Goal: Information Seeking & Learning: Understand process/instructions

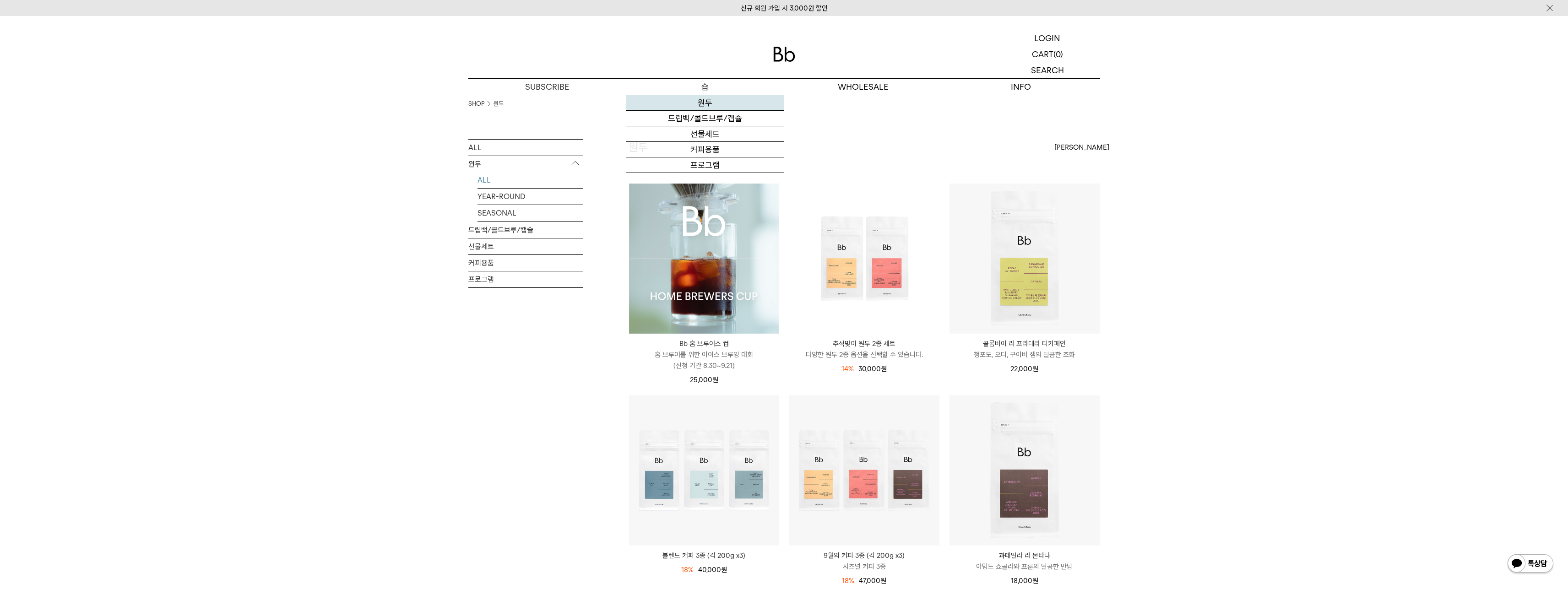
click at [702, 104] on link "원두" at bounding box center [705, 103] width 158 height 16
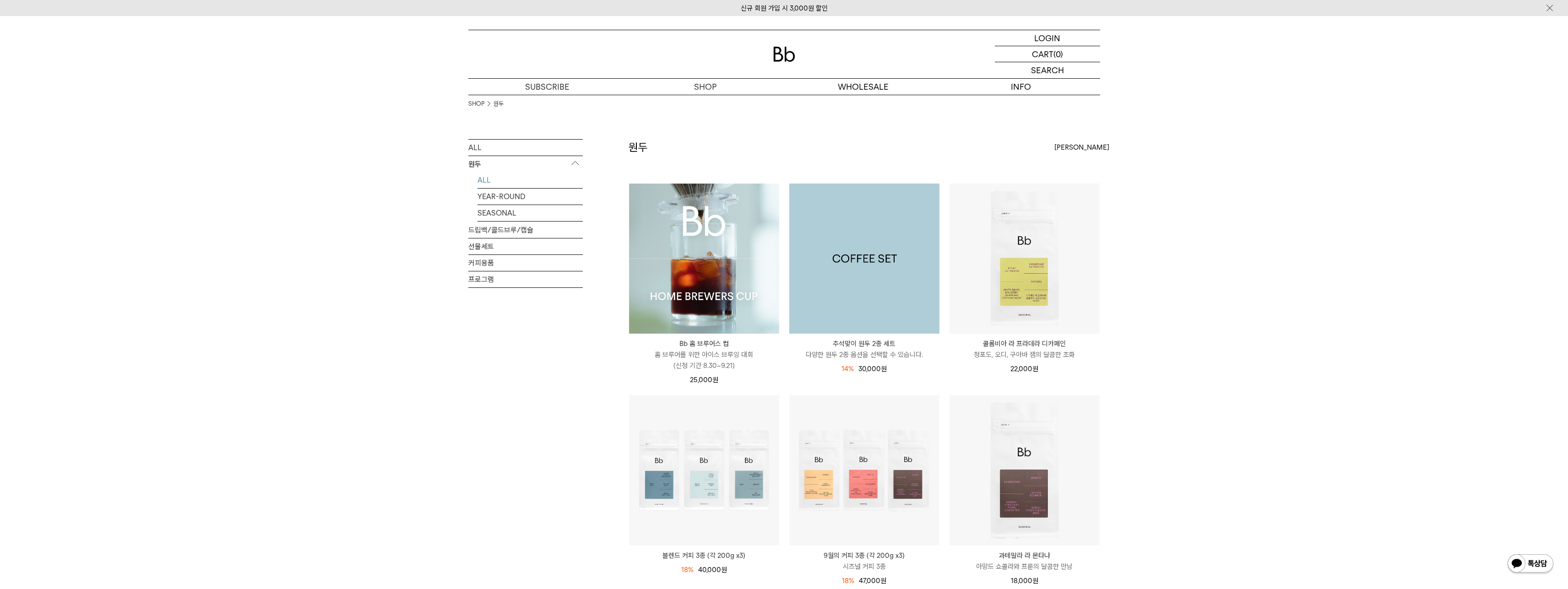
click at [869, 327] on img at bounding box center [864, 259] width 150 height 150
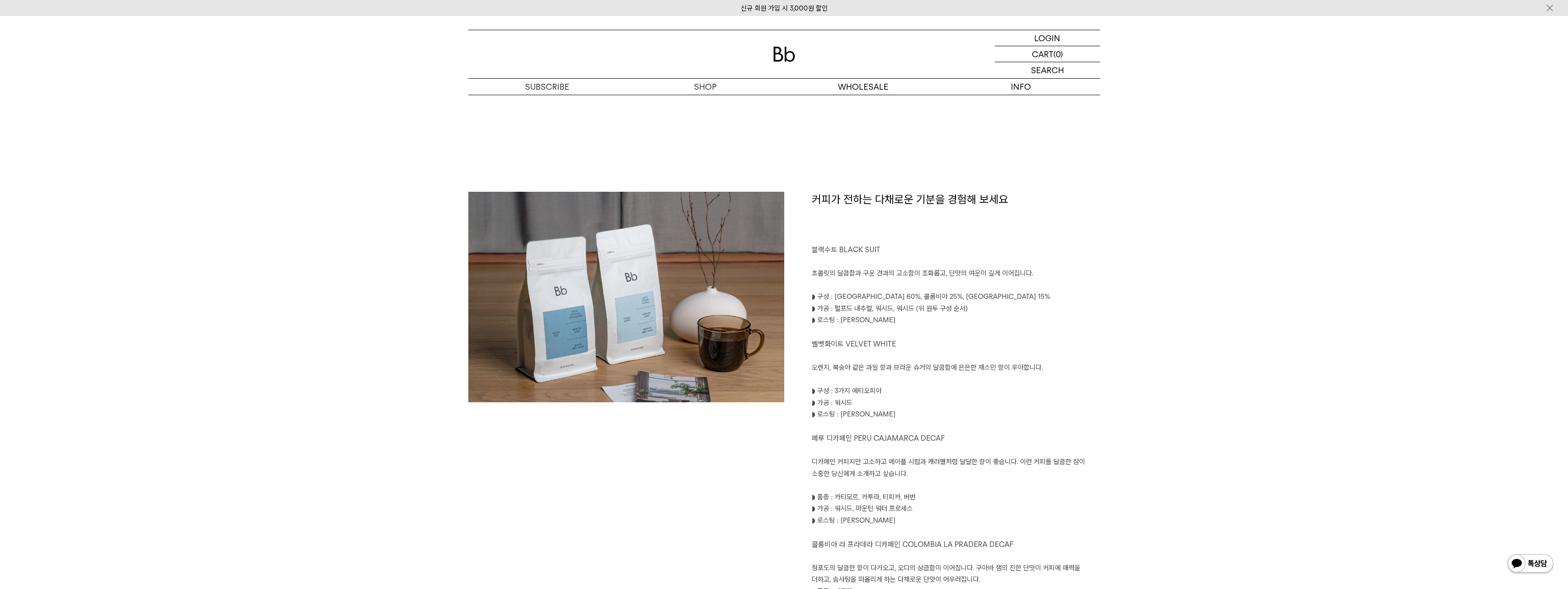
scroll to position [366, 0]
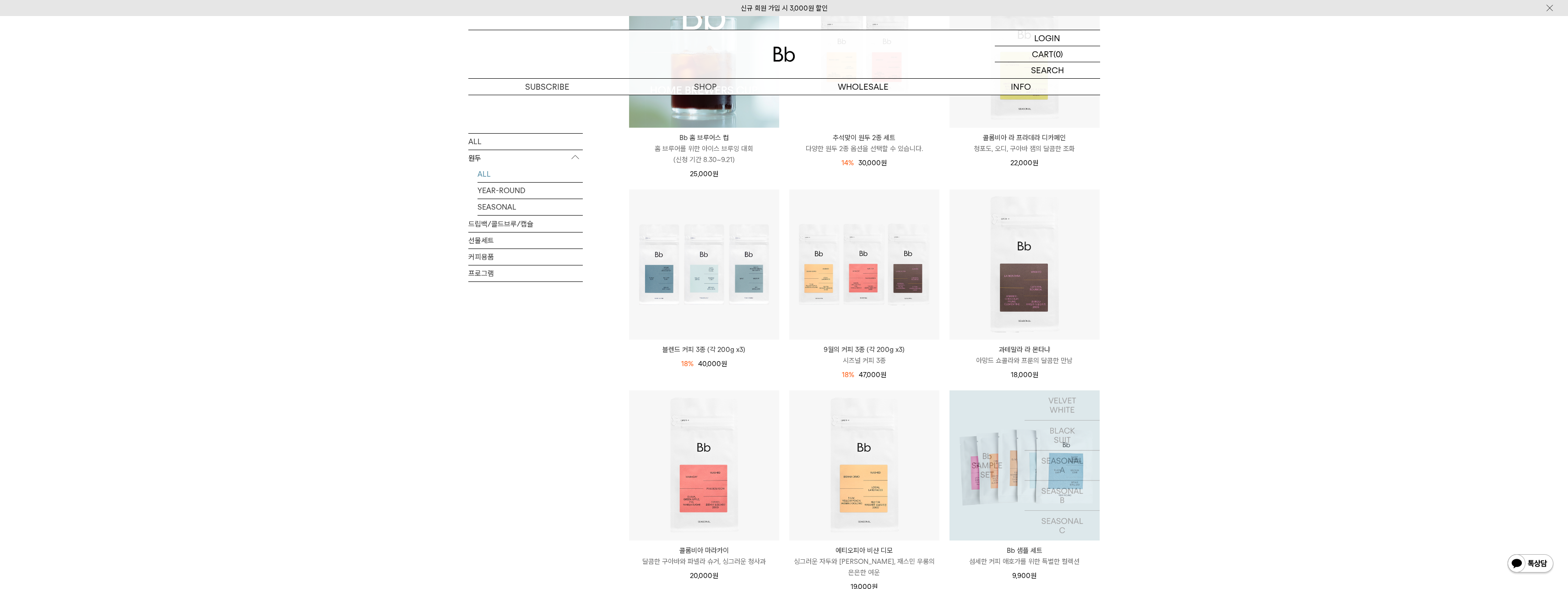
scroll to position [274, 0]
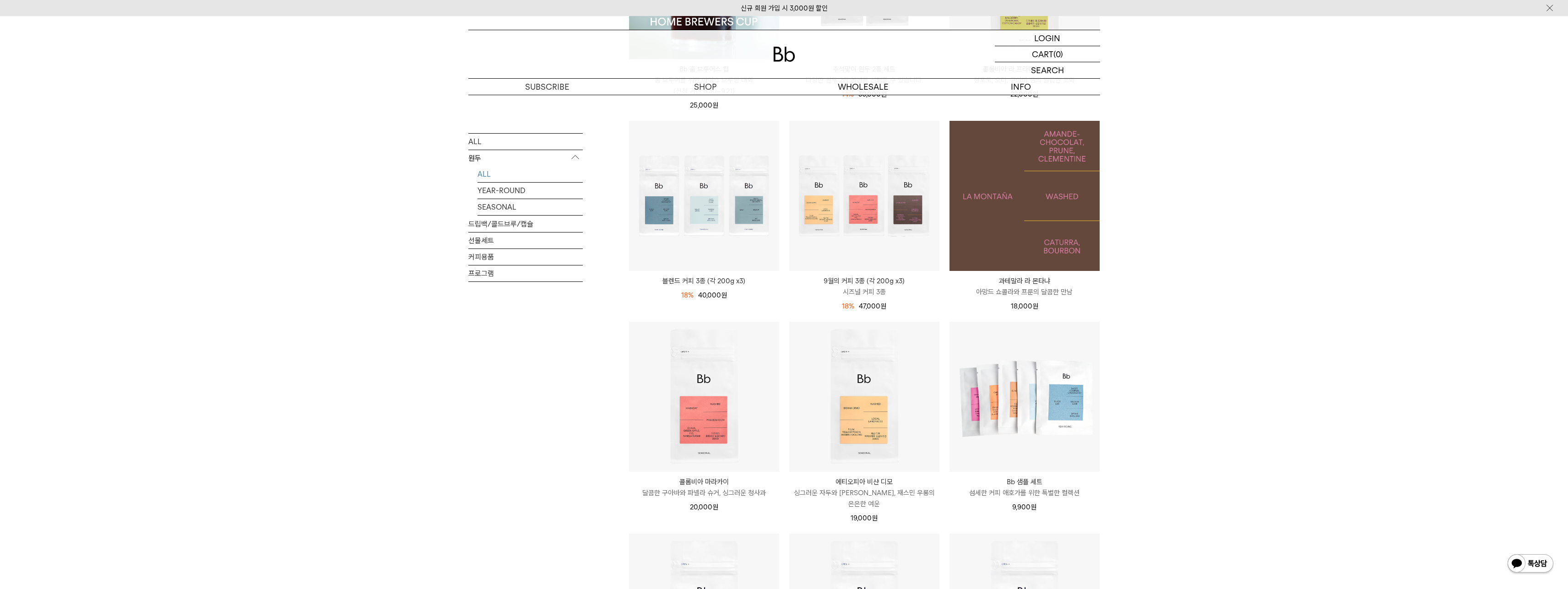
click at [997, 226] on img at bounding box center [1024, 196] width 150 height 150
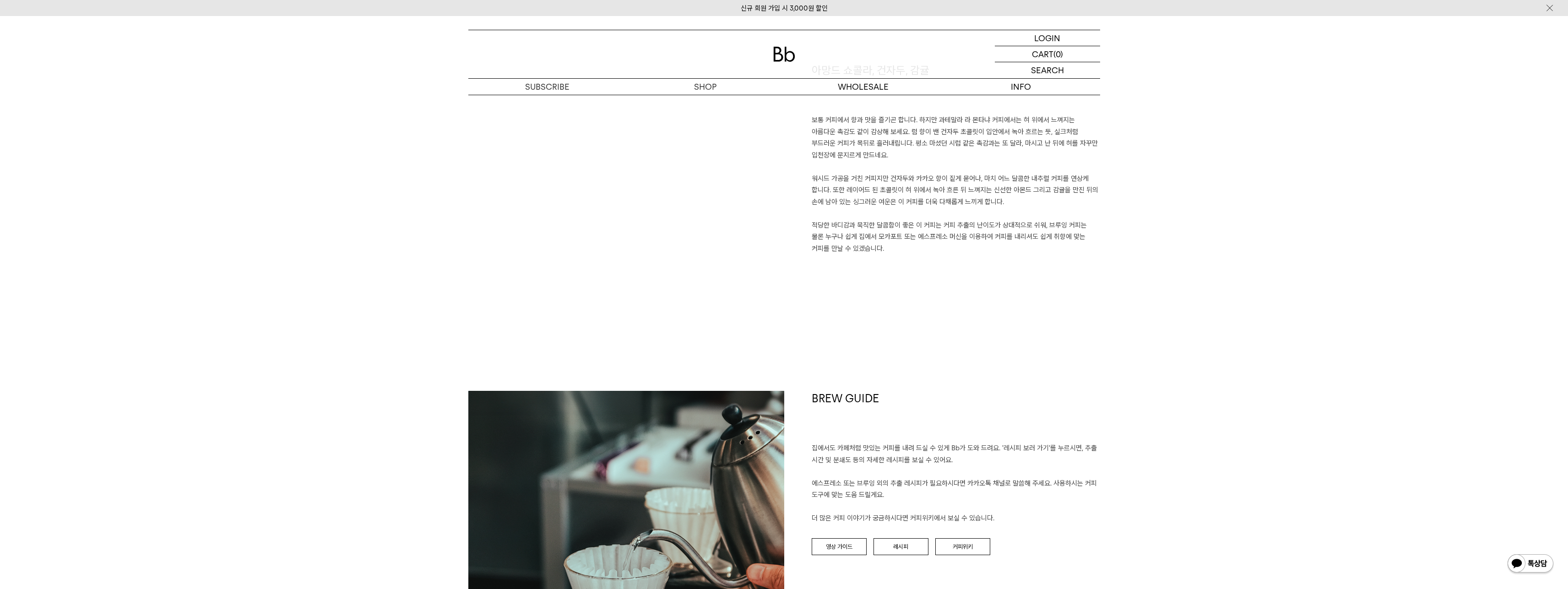
scroll to position [1007, 0]
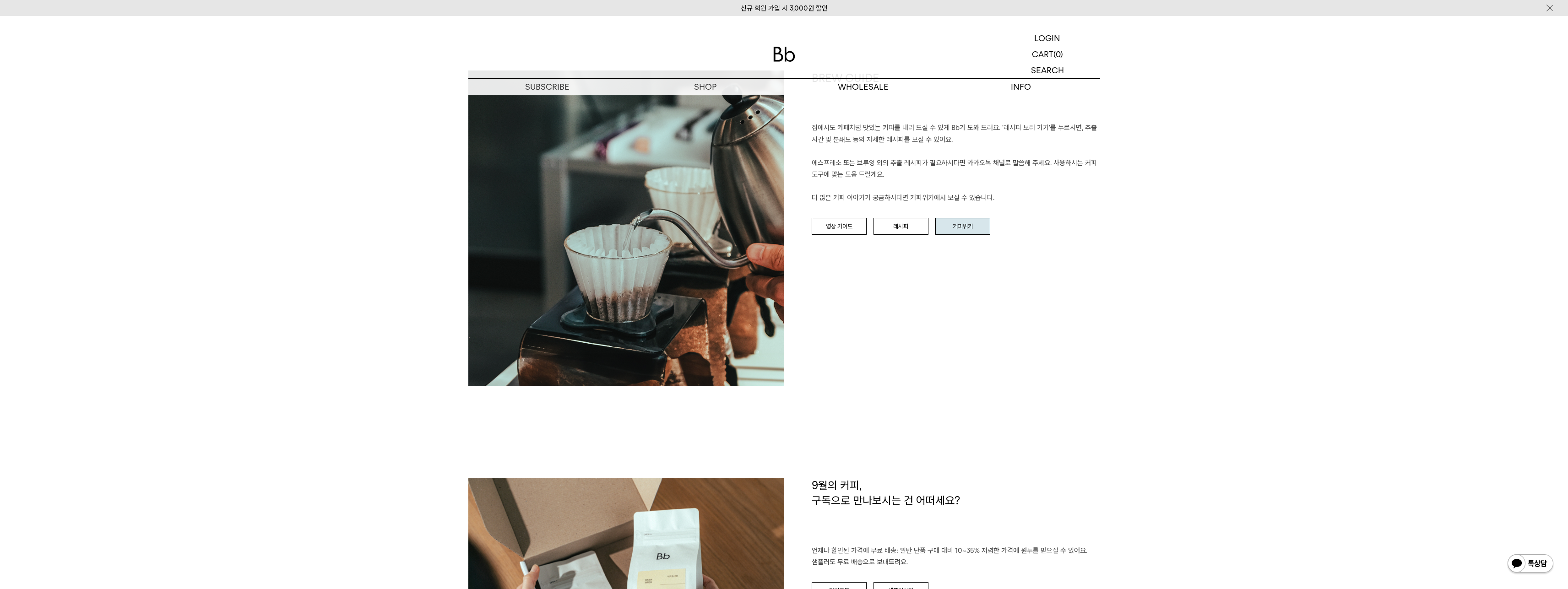
click at [955, 226] on link "커피위키" at bounding box center [963, 226] width 55 height 18
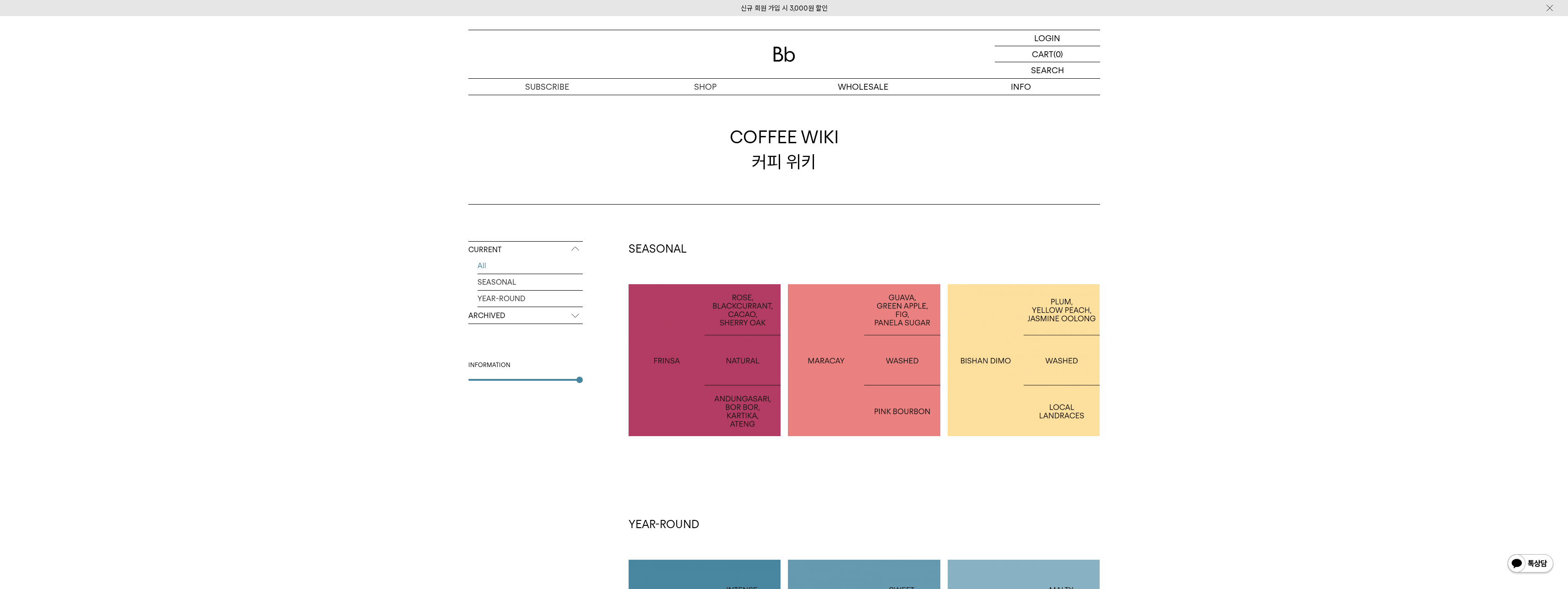
click at [673, 372] on div at bounding box center [705, 360] width 152 height 152
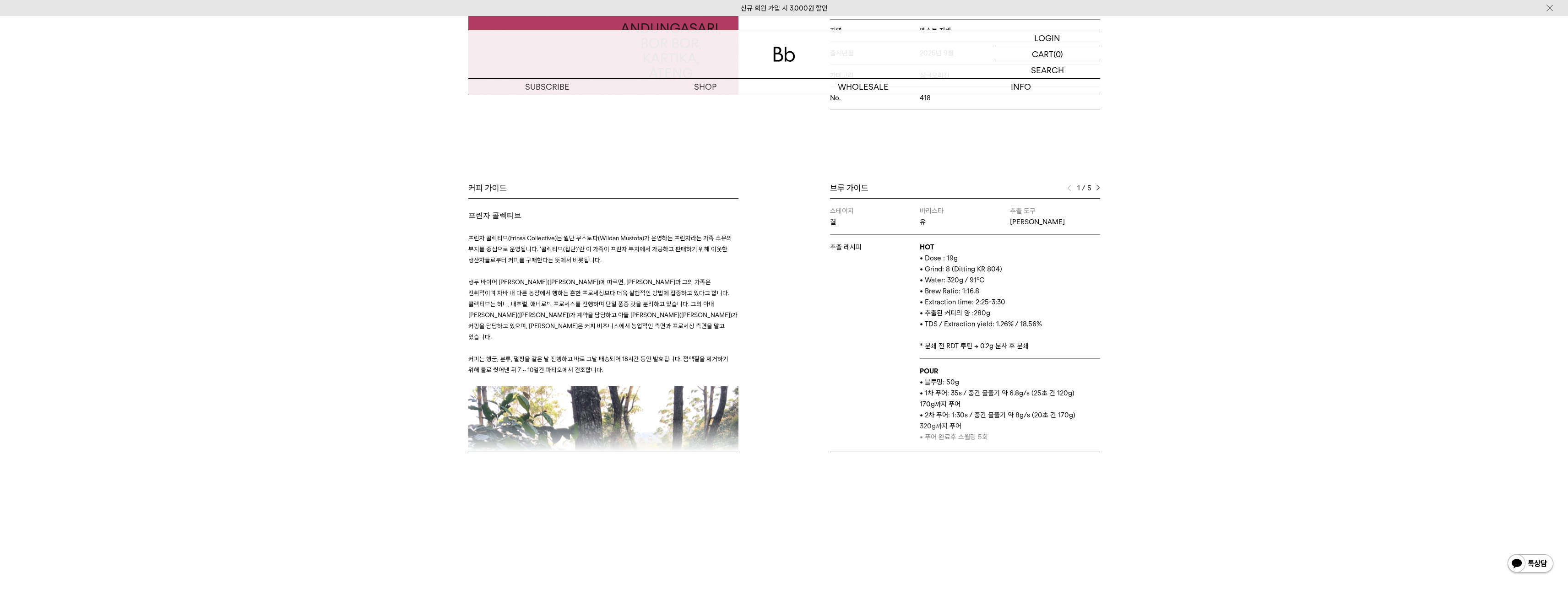
click at [1098, 185] on img at bounding box center [1098, 188] width 4 height 7
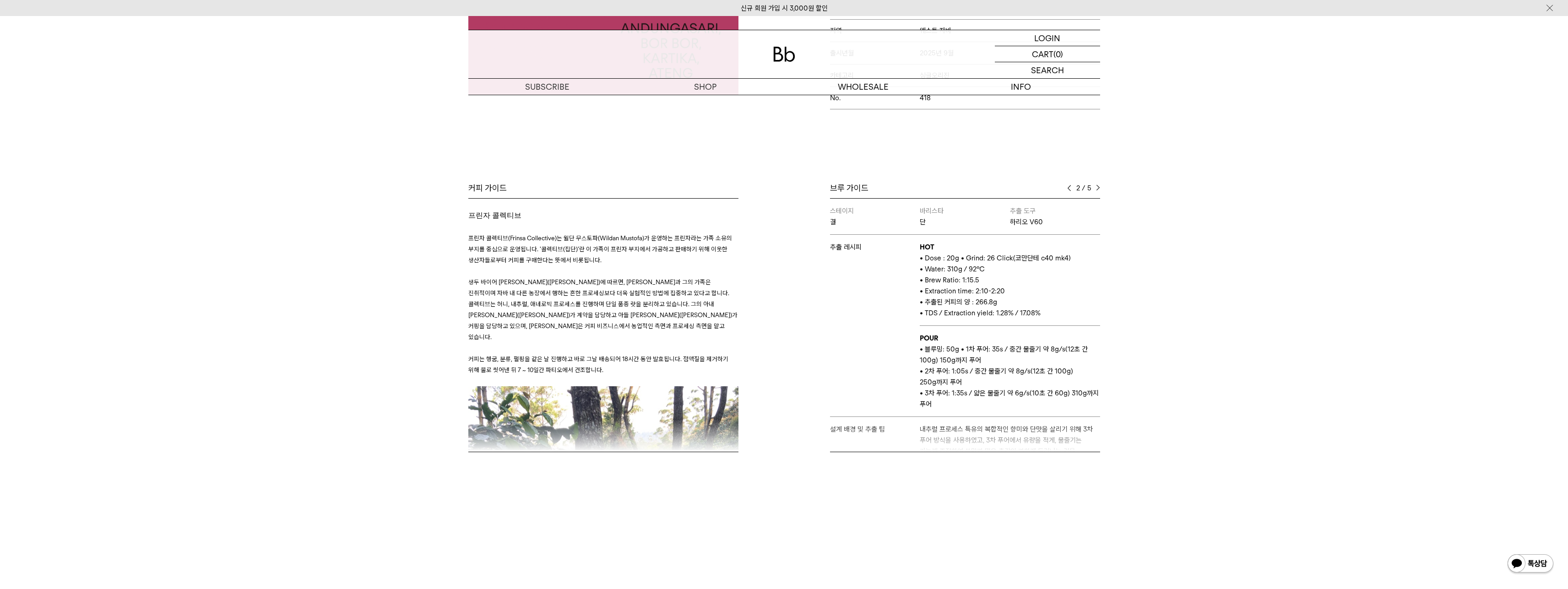
click at [1098, 185] on img at bounding box center [1098, 188] width 4 height 7
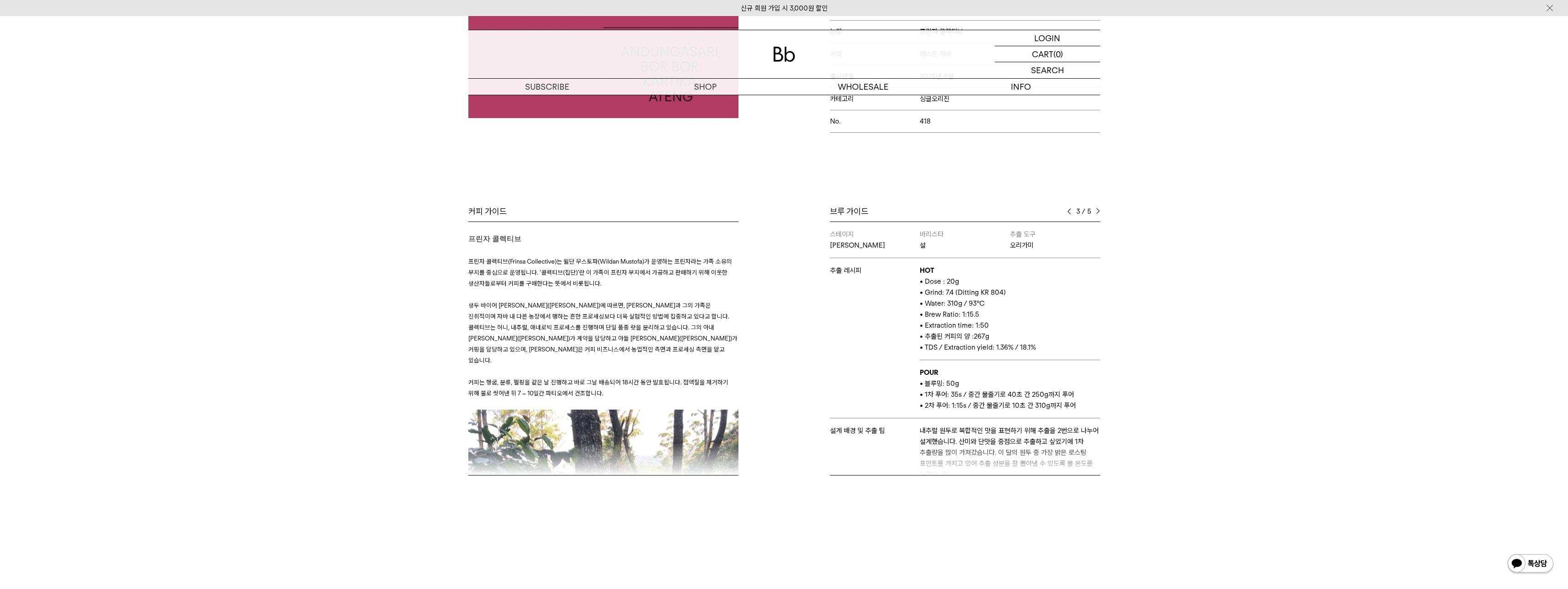
scroll to position [268, 0]
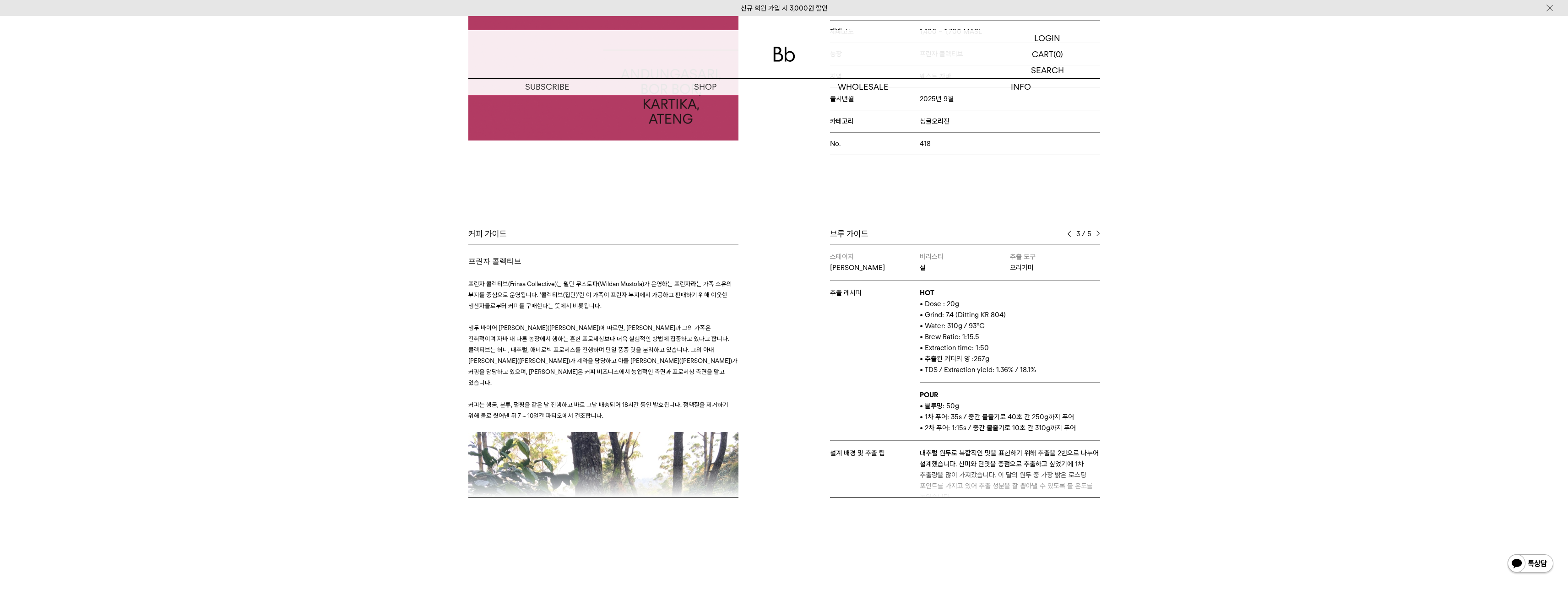
click at [1070, 231] on img at bounding box center [1069, 234] width 4 height 7
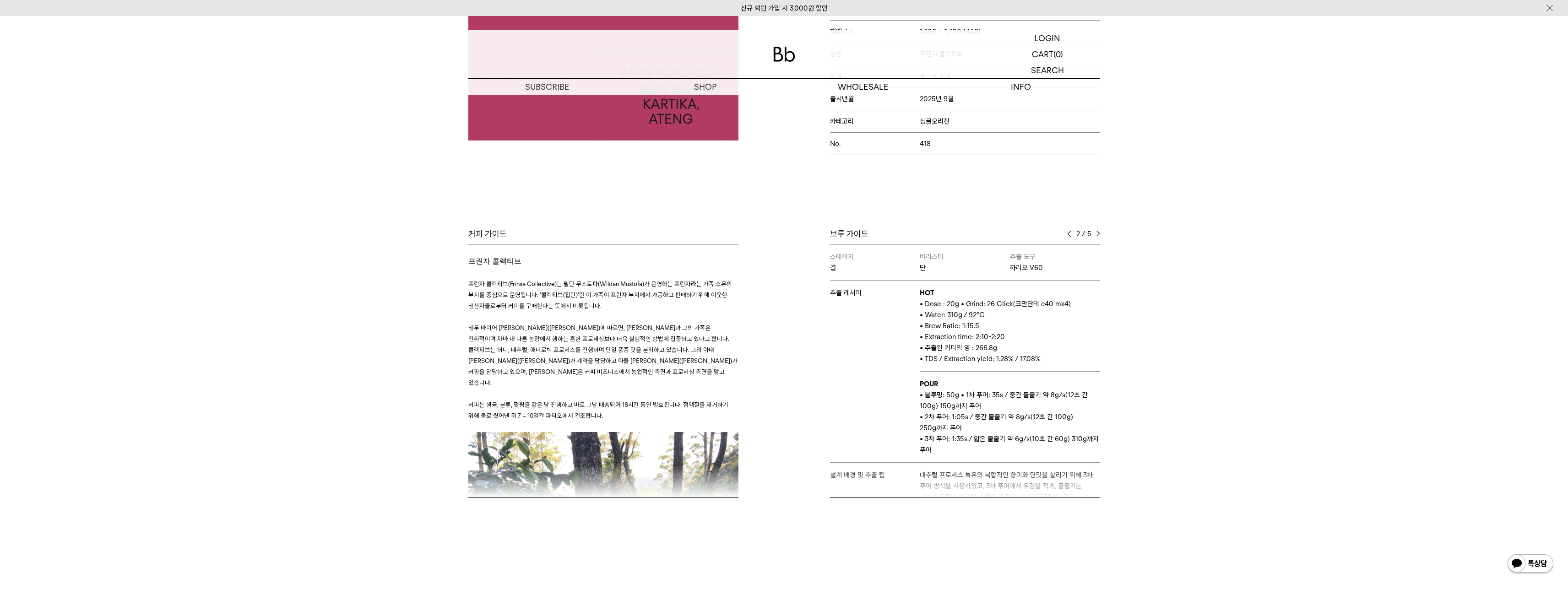
click at [1070, 231] on img at bounding box center [1069, 234] width 4 height 7
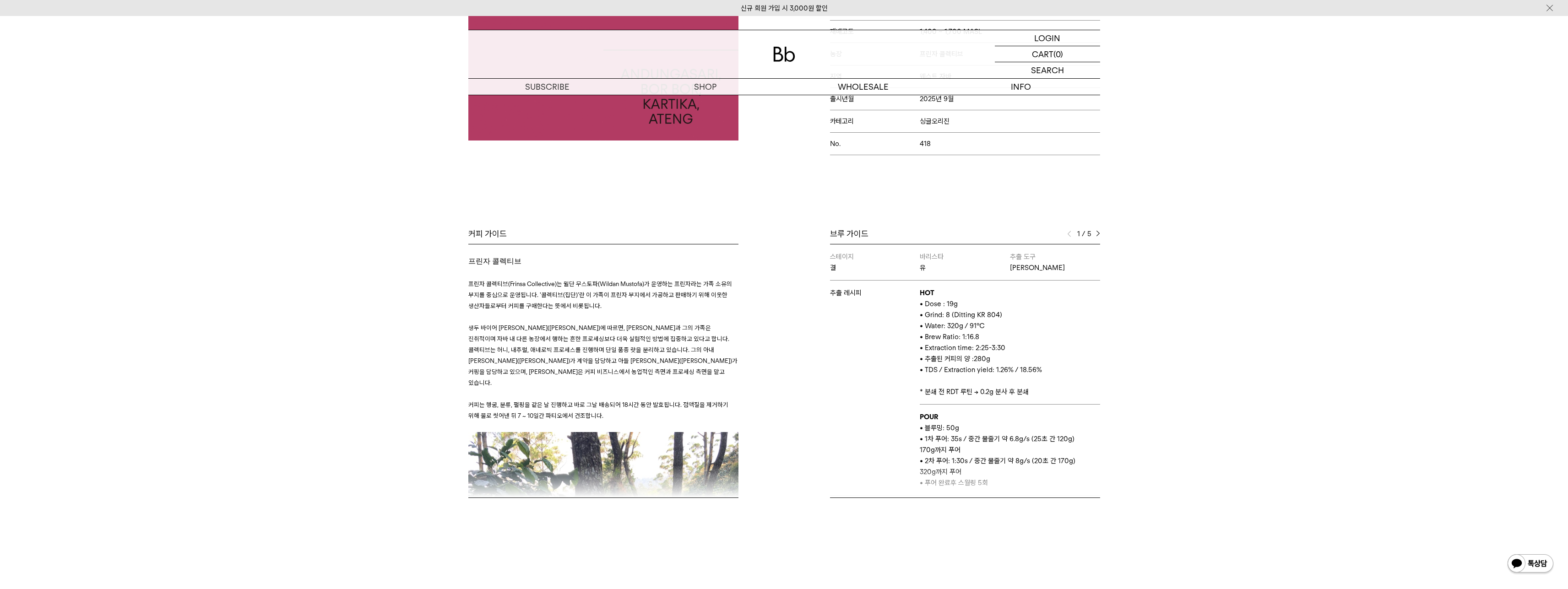
click at [1099, 231] on img at bounding box center [1098, 234] width 4 height 7
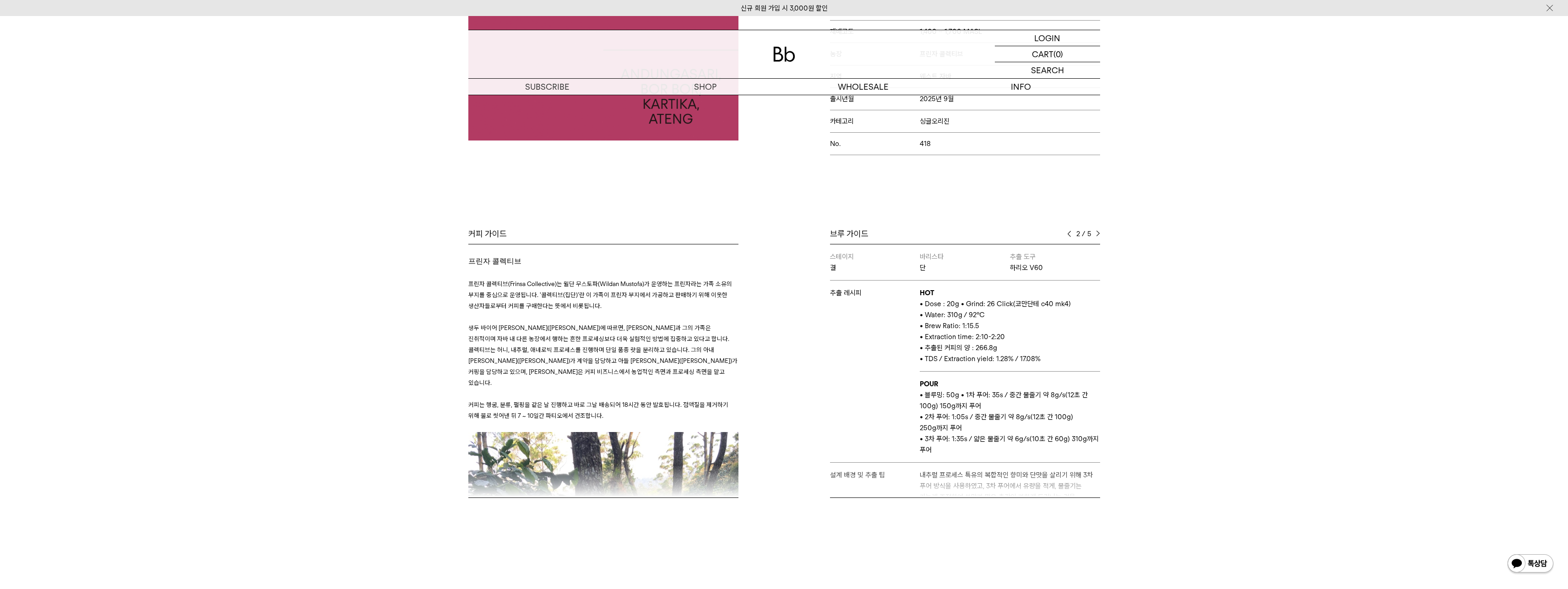
click at [1099, 231] on img at bounding box center [1098, 234] width 4 height 7
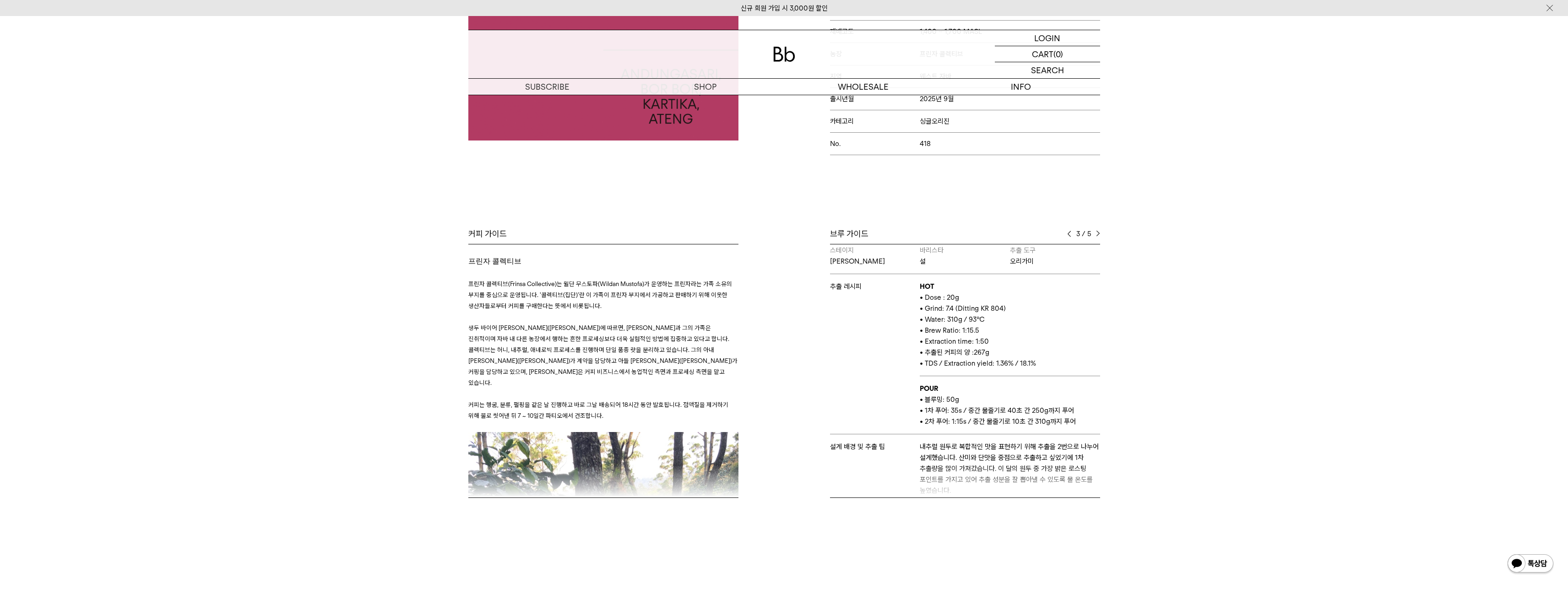
scroll to position [6, 0]
drag, startPoint x: 1094, startPoint y: 221, endPoint x: 1101, endPoint y: 220, distance: 7.1
click at [1096, 228] on div "3 / 5" at bounding box center [1083, 234] width 33 height 11
click at [1101, 228] on div "브루 가이드 3 / 5 스테이지 결 바리스타 유 추출 도구 칼리타 웨이브 추출 레시피 HOT • Dose : 19g • Grind: 8 (Di…" at bounding box center [944, 363] width 320 height 270
click at [1097, 231] on img at bounding box center [1098, 234] width 4 height 7
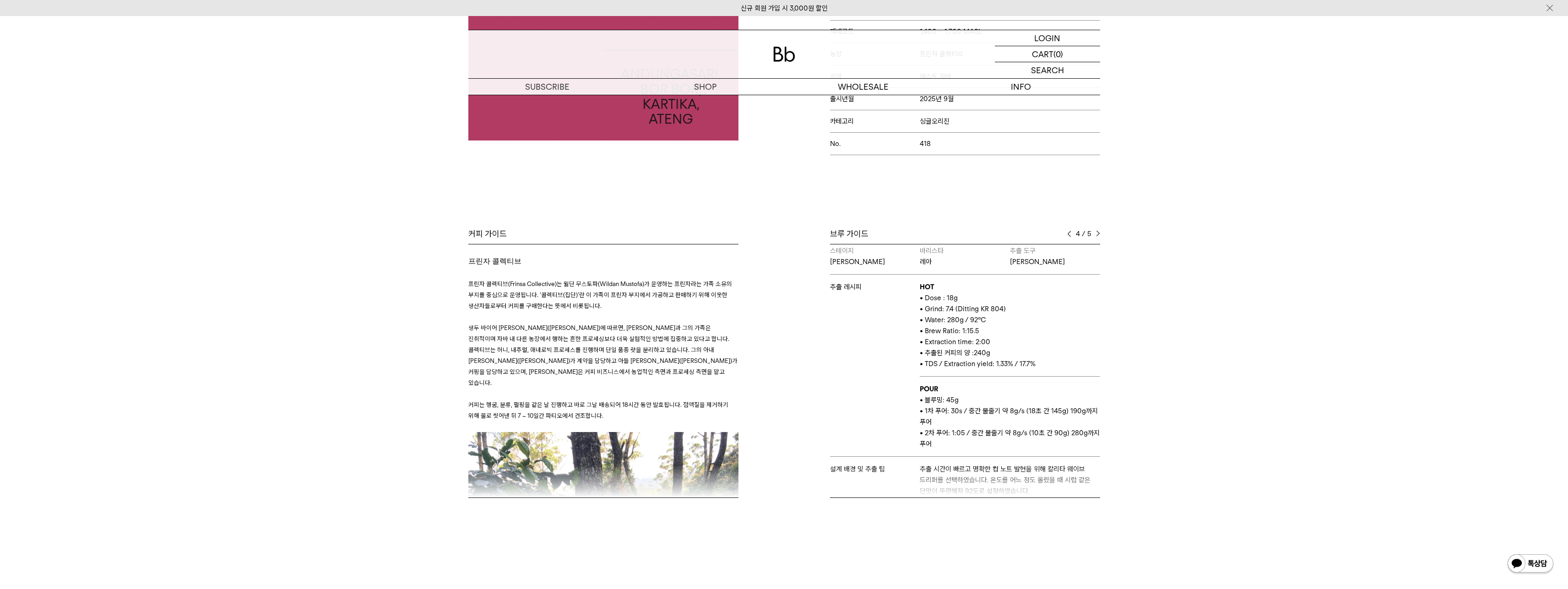
click at [1072, 228] on div "4 / 5" at bounding box center [1083, 234] width 33 height 11
click at [1067, 231] on span at bounding box center [1069, 234] width 4 height 7
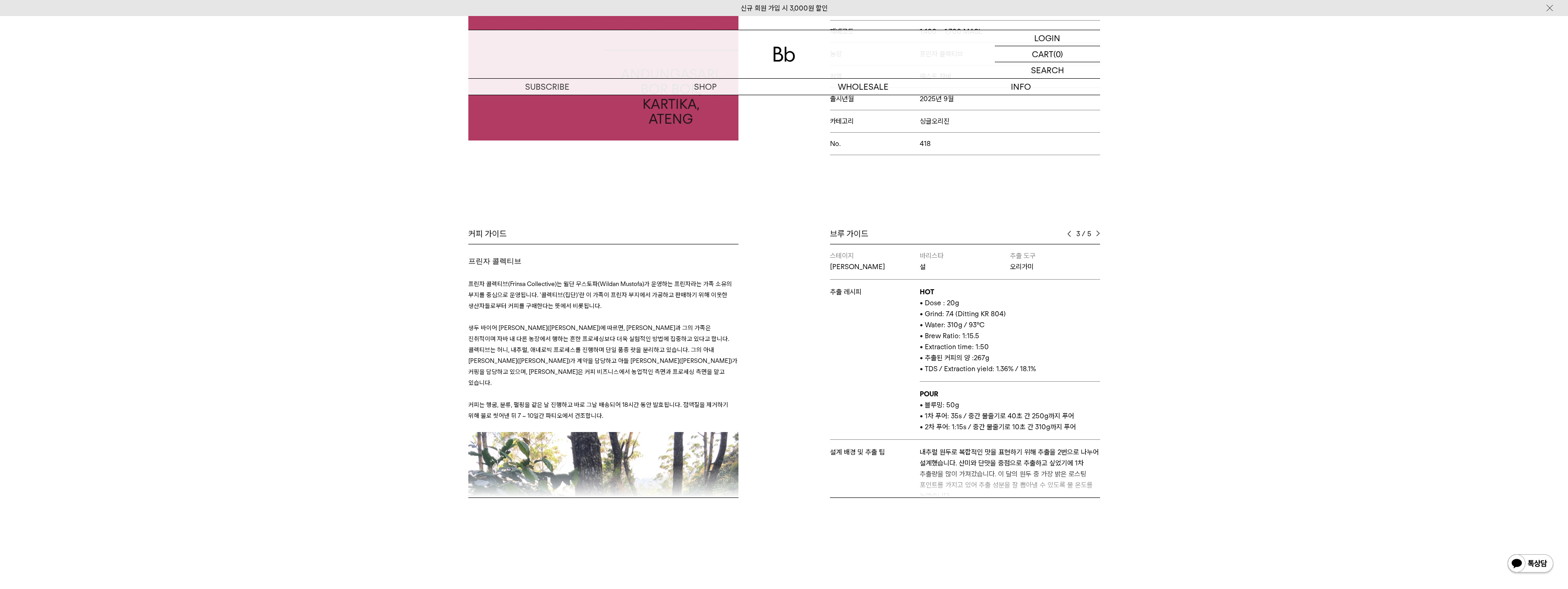
scroll to position [0, 0]
drag, startPoint x: 999, startPoint y: 299, endPoint x: 957, endPoint y: 303, distance: 42.2
click at [957, 311] on span "• Grind: 7.4 (Ditting KR 804)" at bounding box center [962, 315] width 86 height 9
copy span "Ditting KR 804"
click at [1385, 441] on div "Bb의 커피 ALL SEASONAL YEAR-ROUND AUCTION SERIES ARCHIVE 2023 2022 2021 2020 2019 …" at bounding box center [784, 207] width 1568 height 673
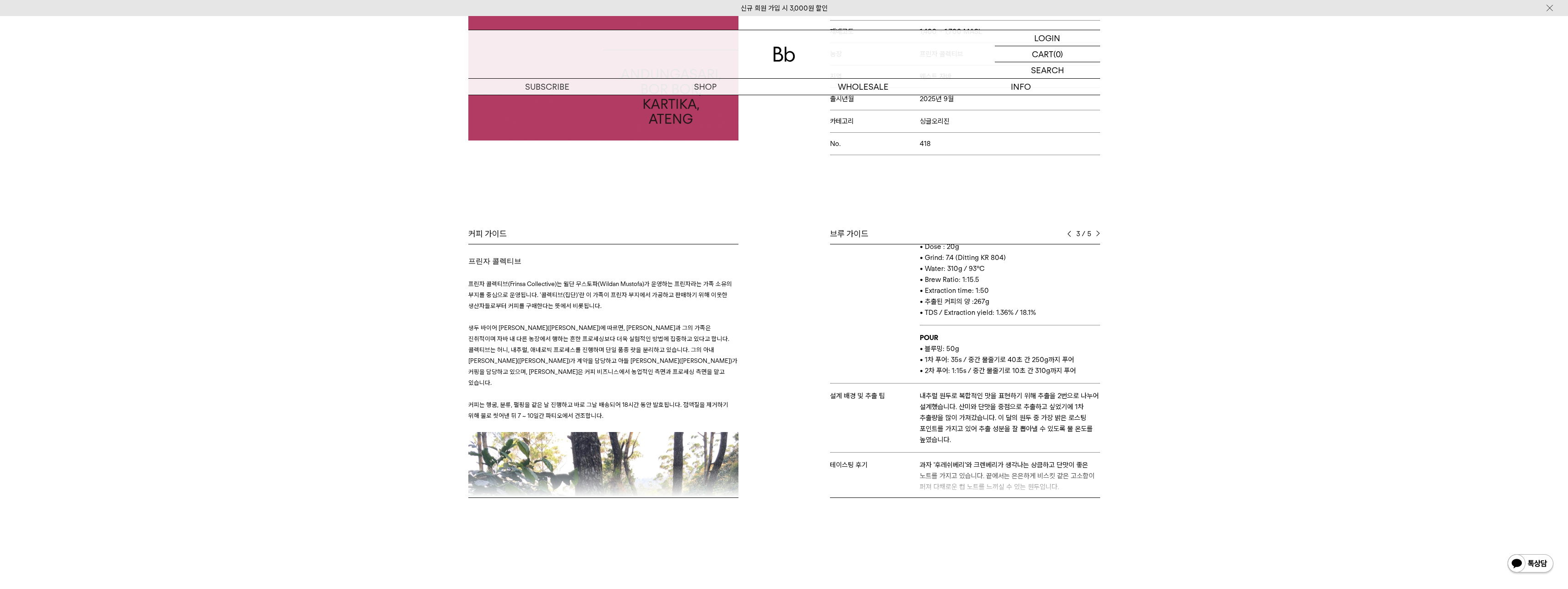
scroll to position [59, 0]
